Goal: Task Accomplishment & Management: Manage account settings

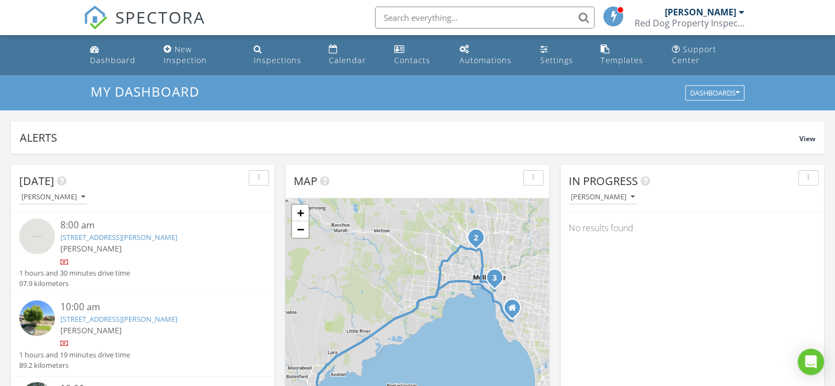
scroll to position [1017, 853]
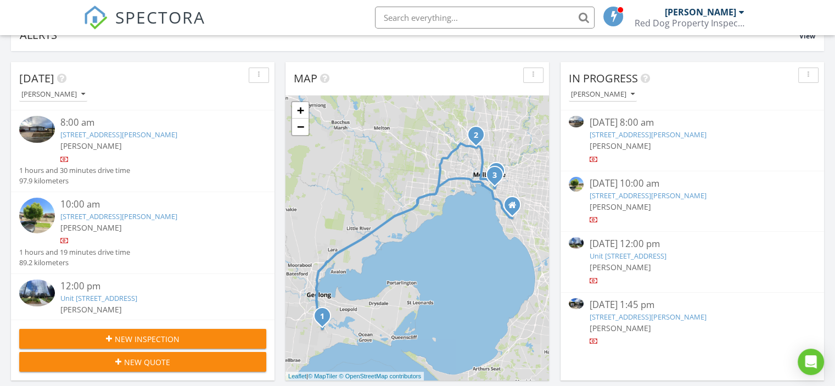
scroll to position [110, 0]
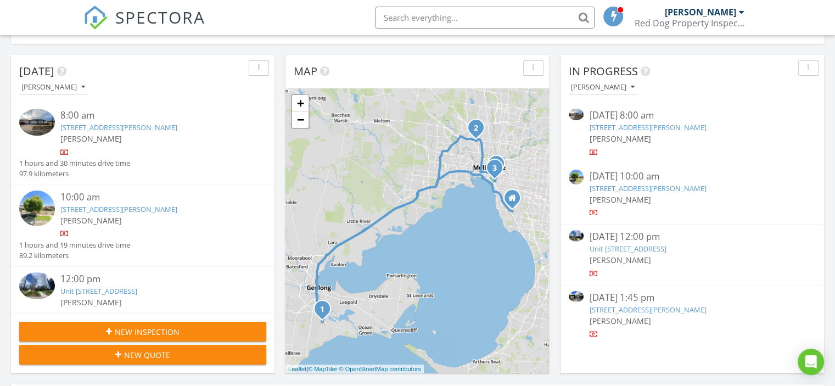
click at [670, 313] on link "29 Macfarlan St, South Yarra, VIC 3141" at bounding box center [647, 310] width 117 height 10
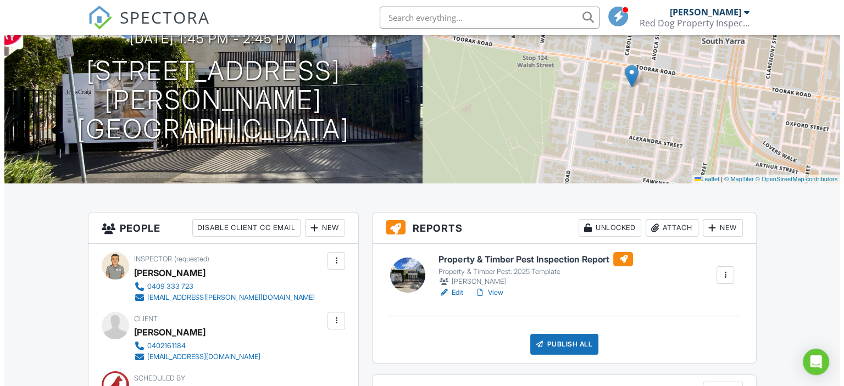
scroll to position [165, 0]
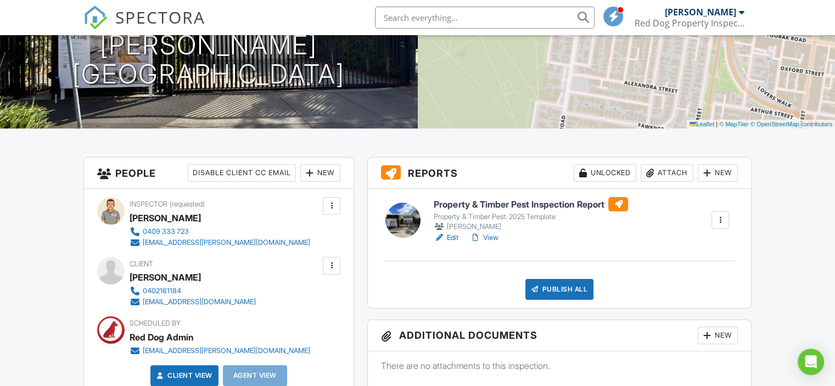
click at [322, 182] on div "New" at bounding box center [320, 173] width 40 height 18
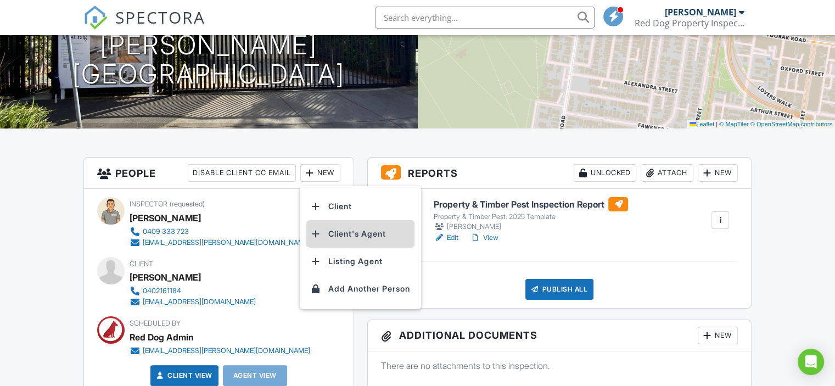
click at [350, 244] on li "Client's Agent" at bounding box center [361, 233] width 108 height 27
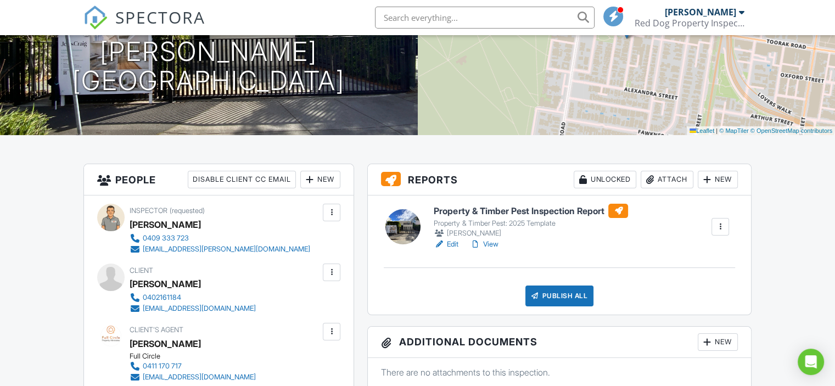
scroll to position [110, 0]
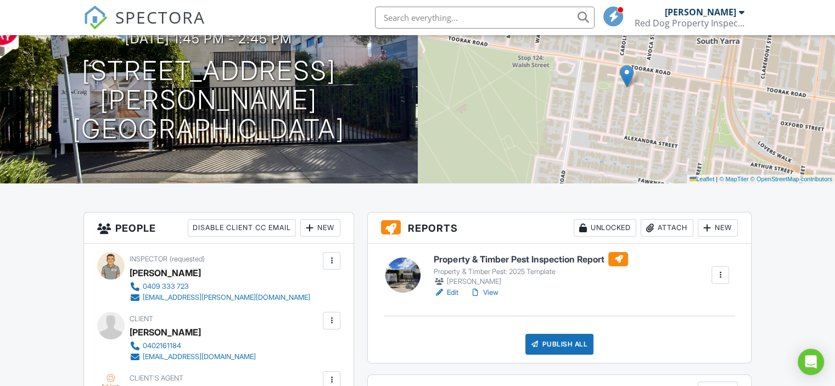
click at [454, 298] on link "Edit" at bounding box center [446, 292] width 25 height 11
